Goal: Find specific page/section: Find specific page/section

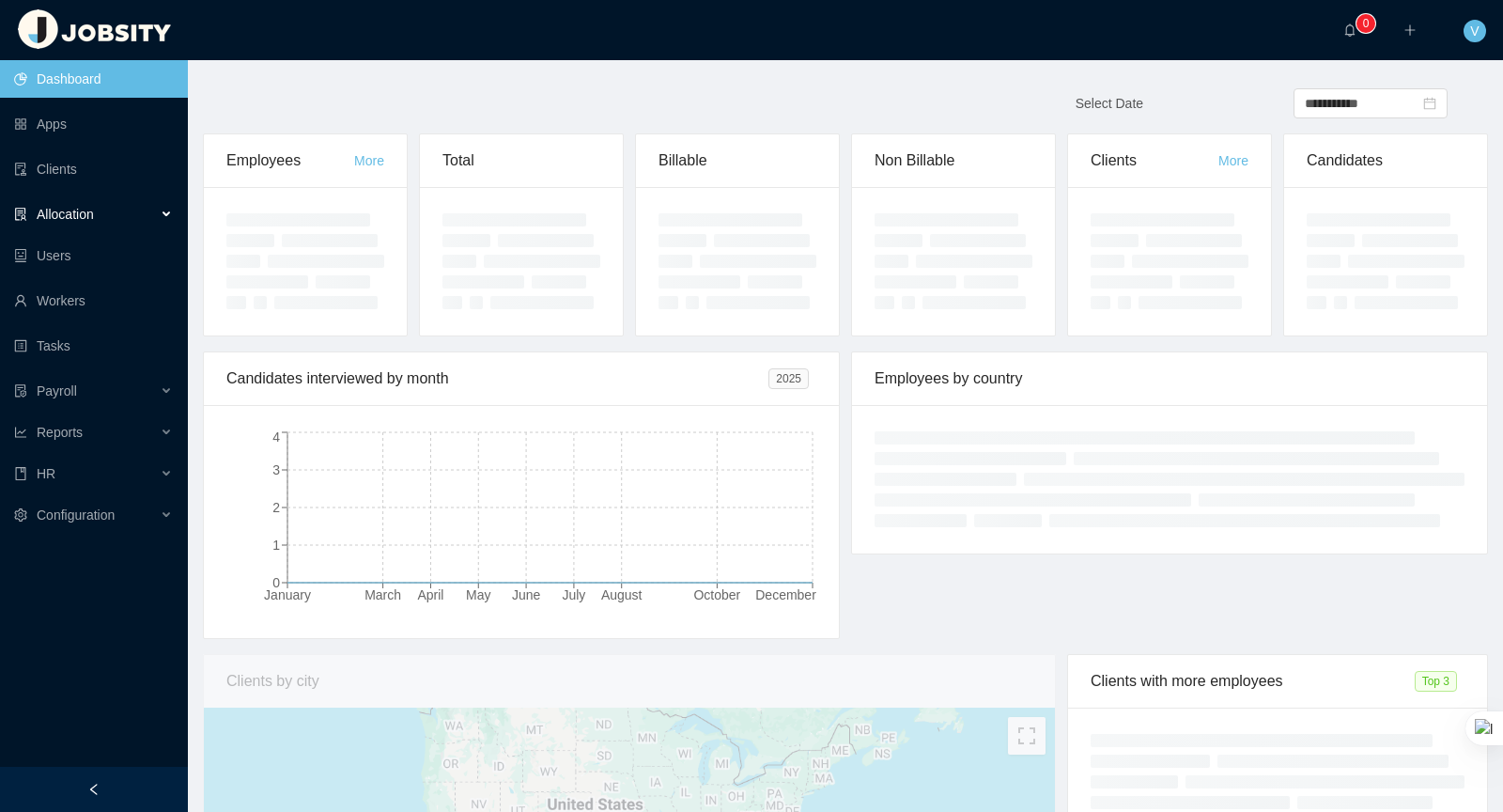
click at [132, 222] on div "Allocation" at bounding box center [94, 214] width 188 height 37
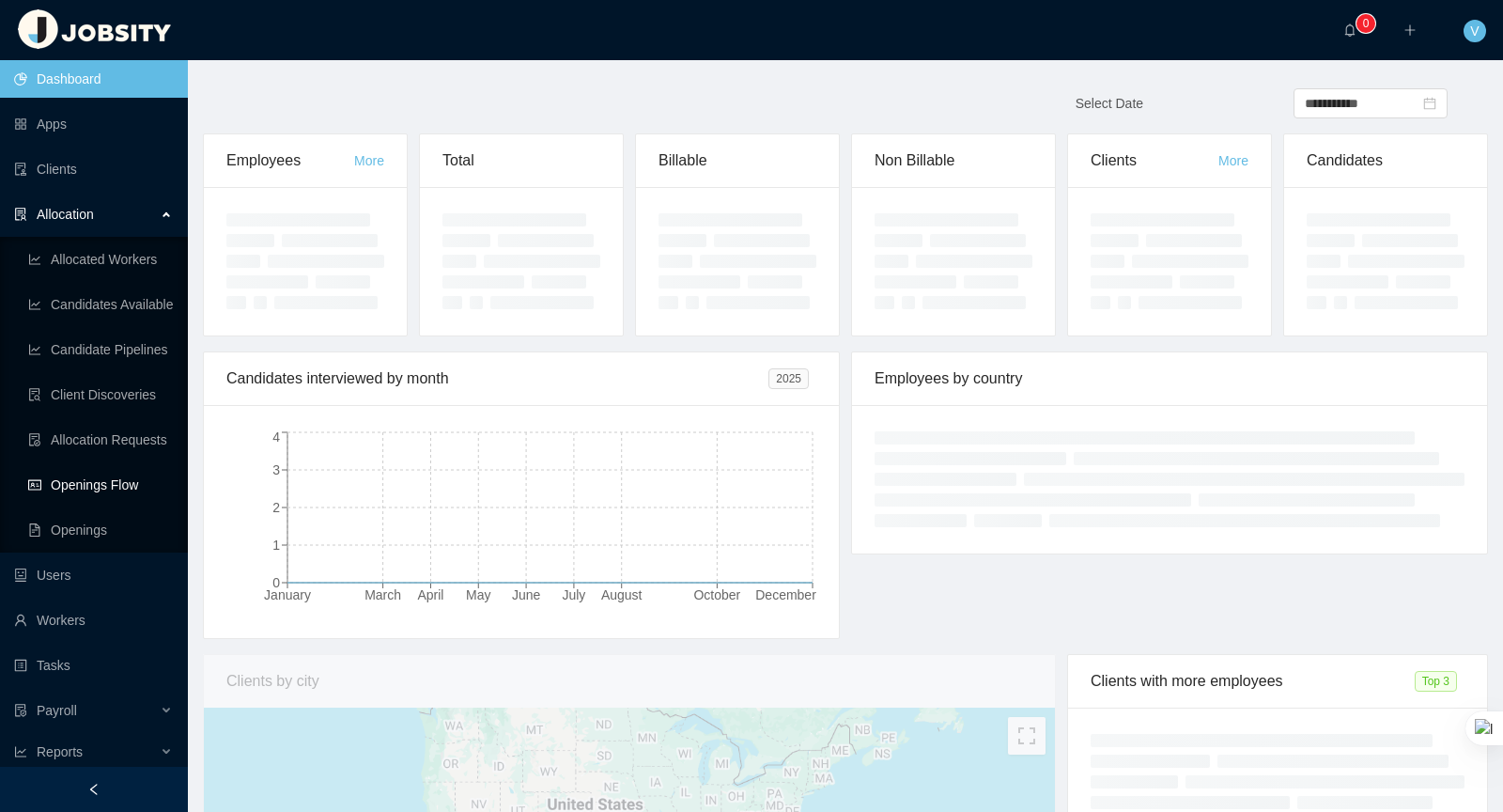
click at [114, 492] on link "Openings Flow" at bounding box center [101, 484] width 145 height 37
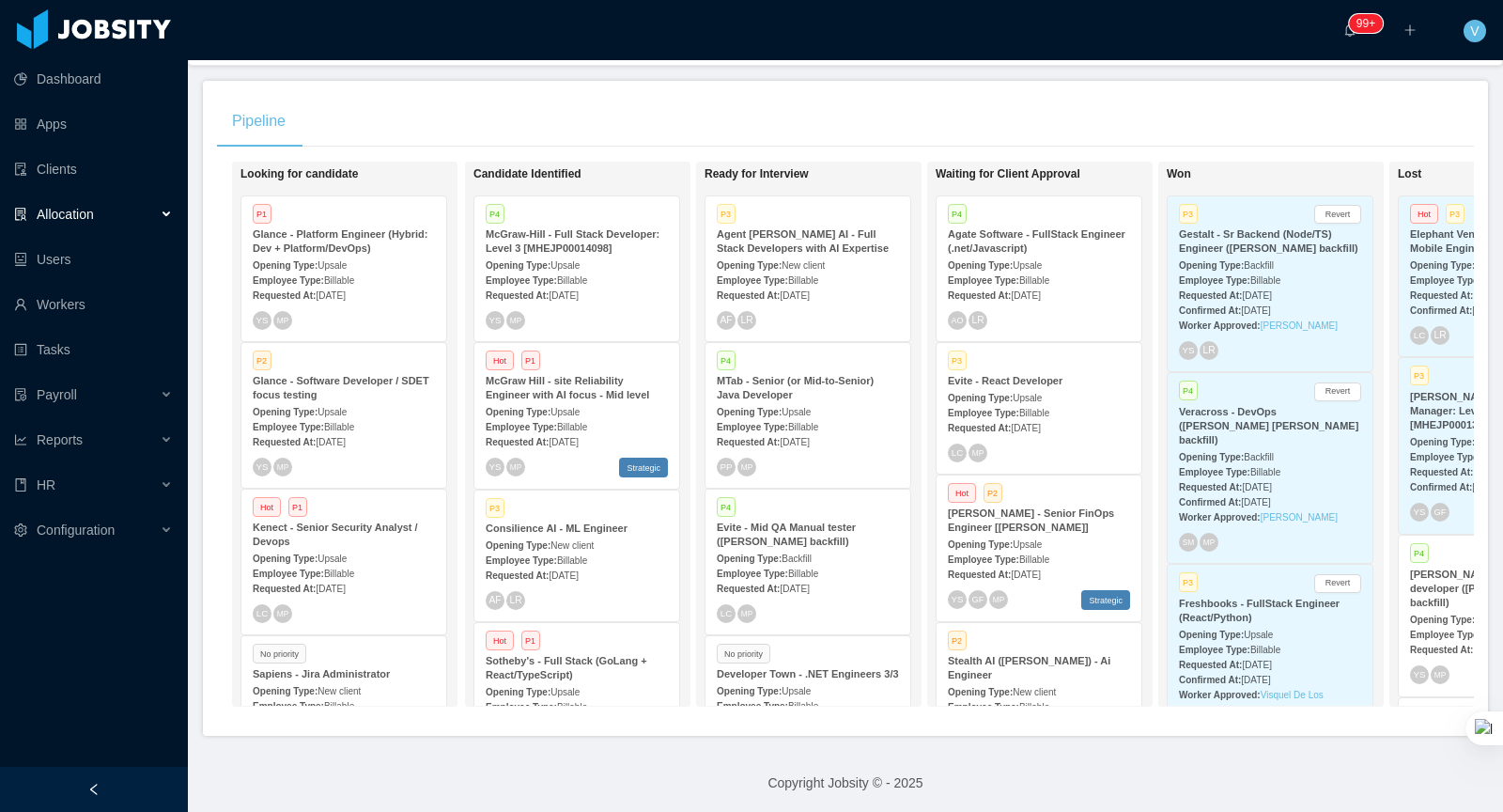
scroll to position [1, 0]
click at [1026, 423] on div "[PERSON_NAME]" at bounding box center [989, 412] width 123 height 31
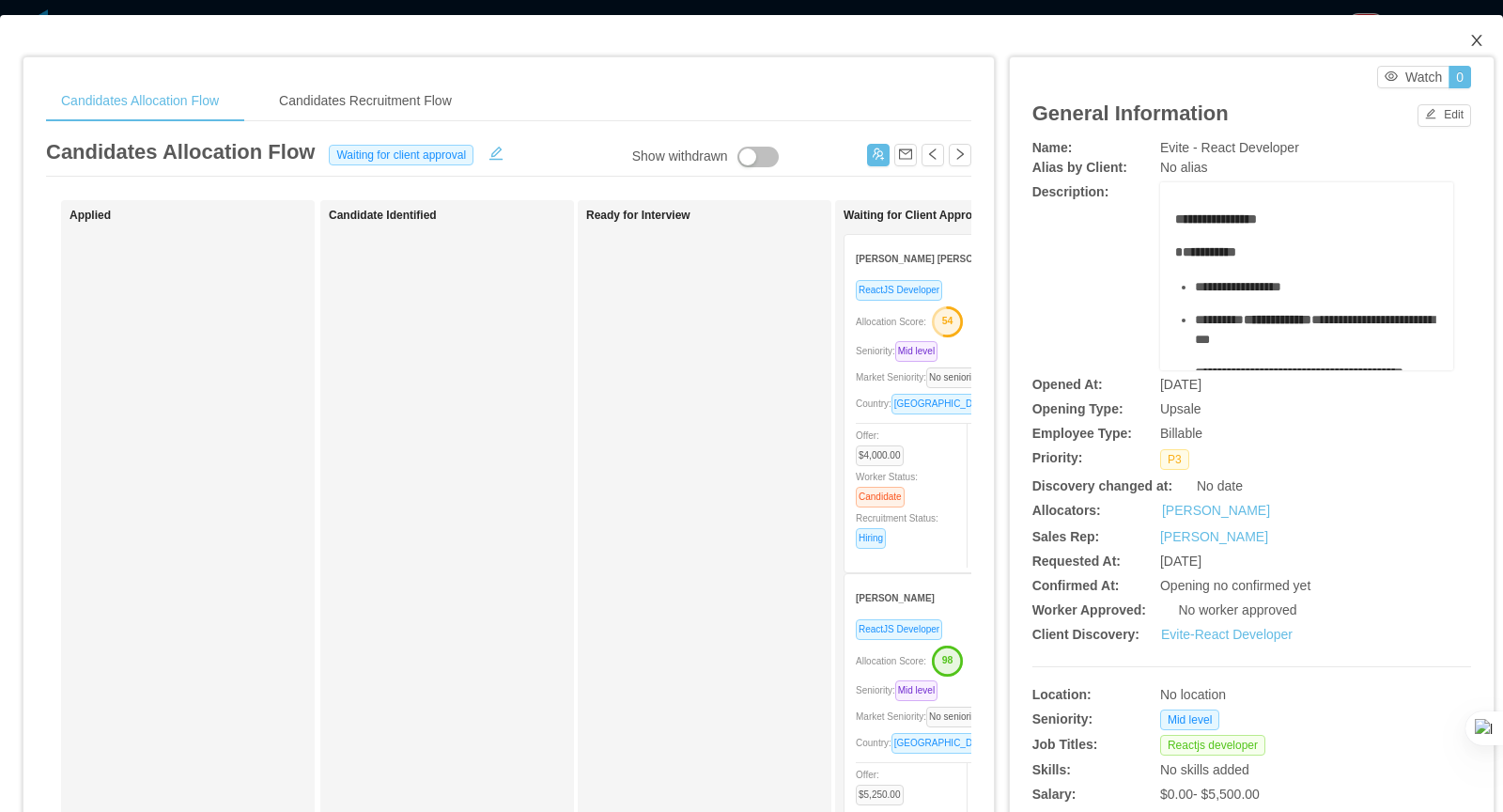
drag, startPoint x: 1482, startPoint y: 39, endPoint x: 470, endPoint y: 453, distance: 1093.4
click at [1482, 39] on icon "icon: close" at bounding box center [1477, 40] width 15 height 15
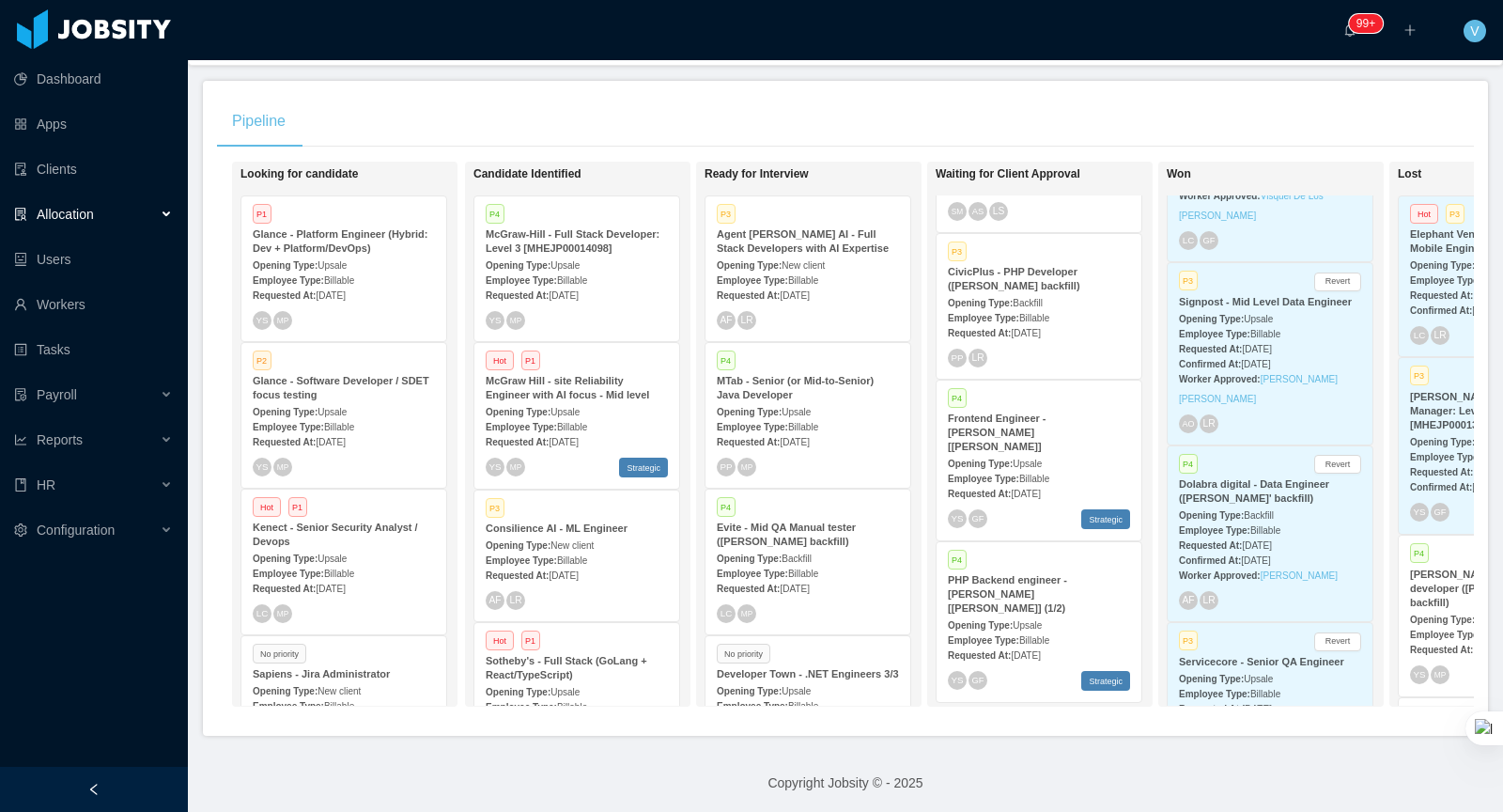
scroll to position [1554, 0]
